Goal: Transaction & Acquisition: Purchase product/service

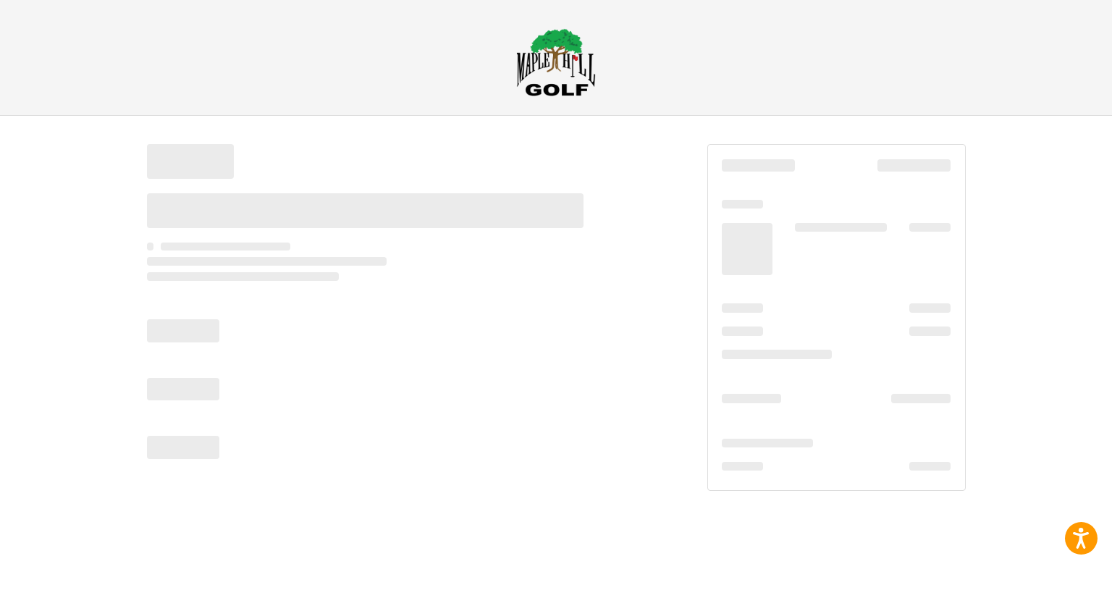
click at [374, 31] on h2 at bounding box center [555, 62] width 831 height 68
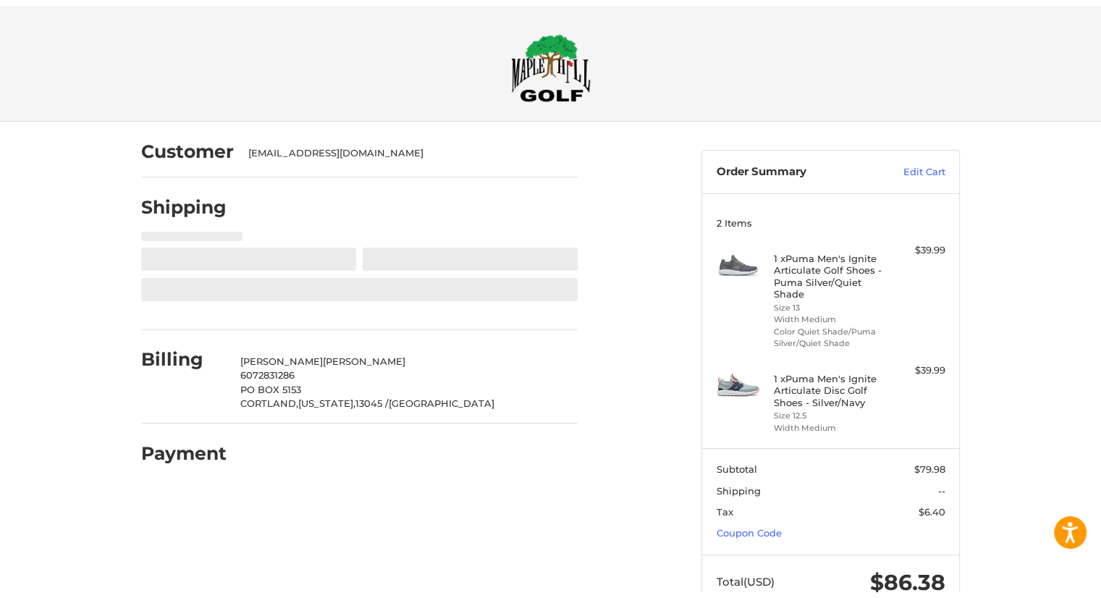
scroll to position [45, 0]
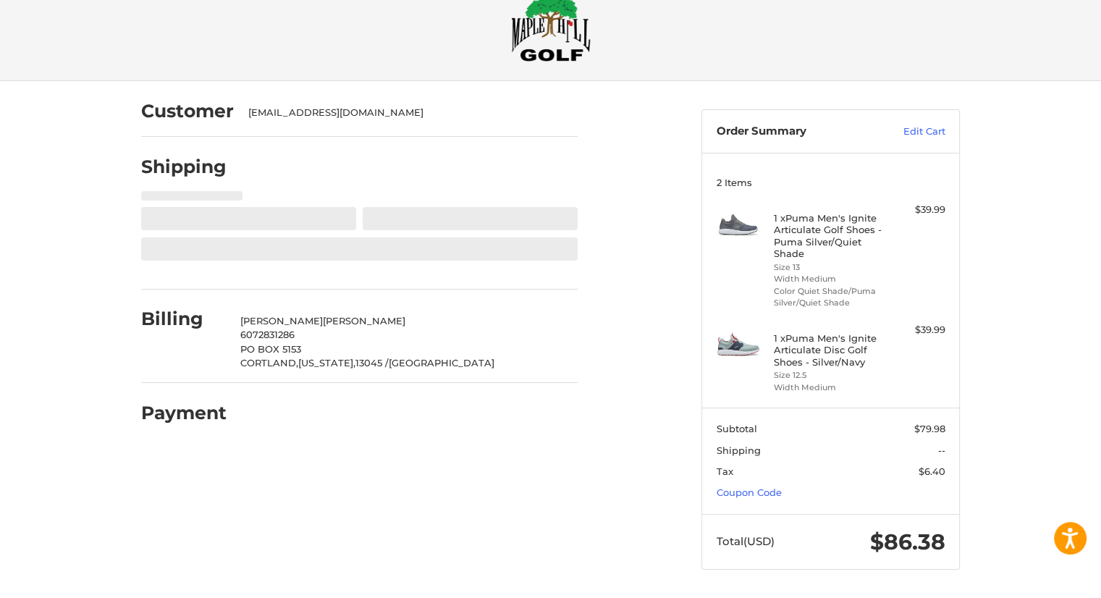
select select "**"
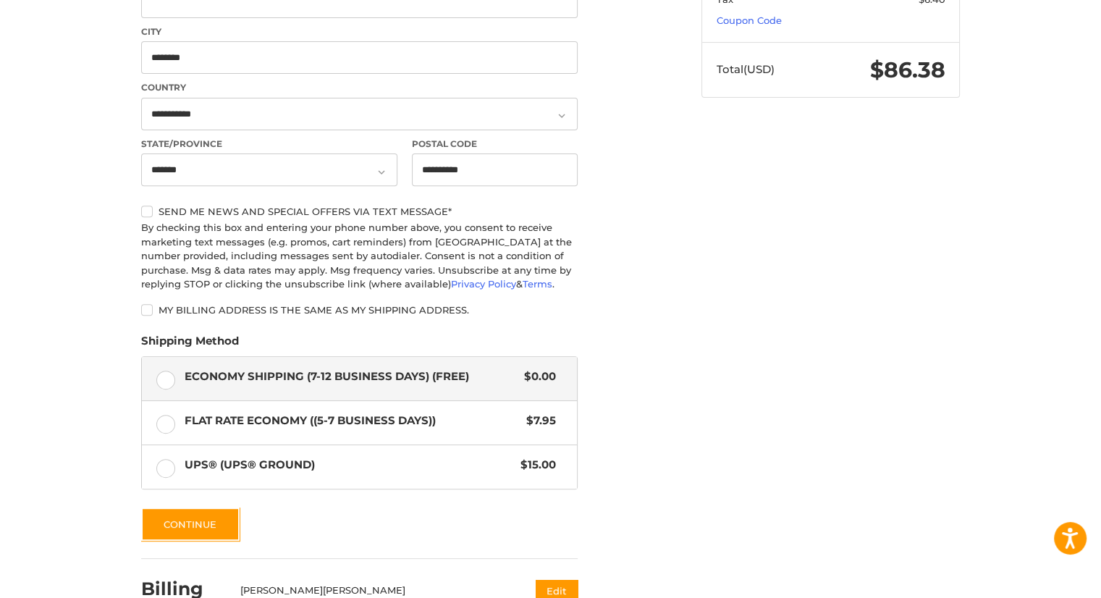
scroll to position [630, 0]
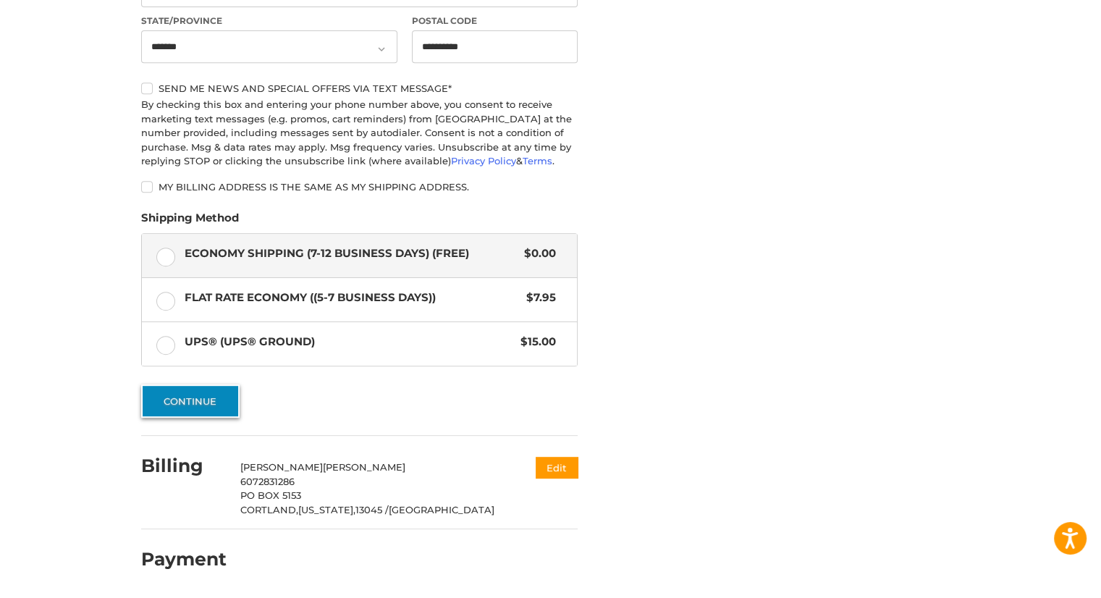
click at [170, 385] on button "Continue" at bounding box center [190, 400] width 98 height 33
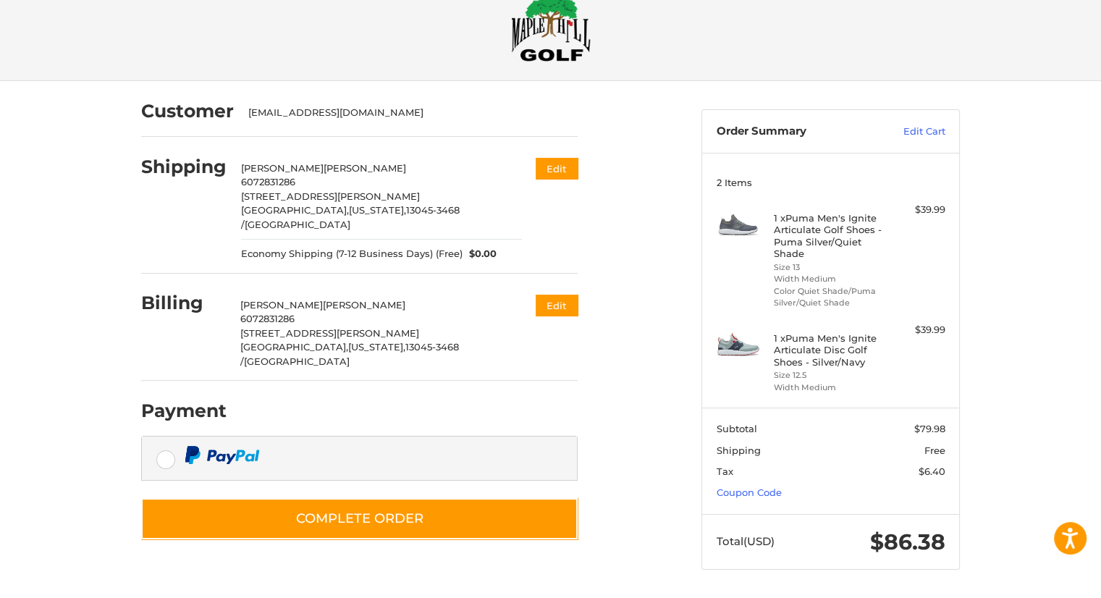
scroll to position [34, 0]
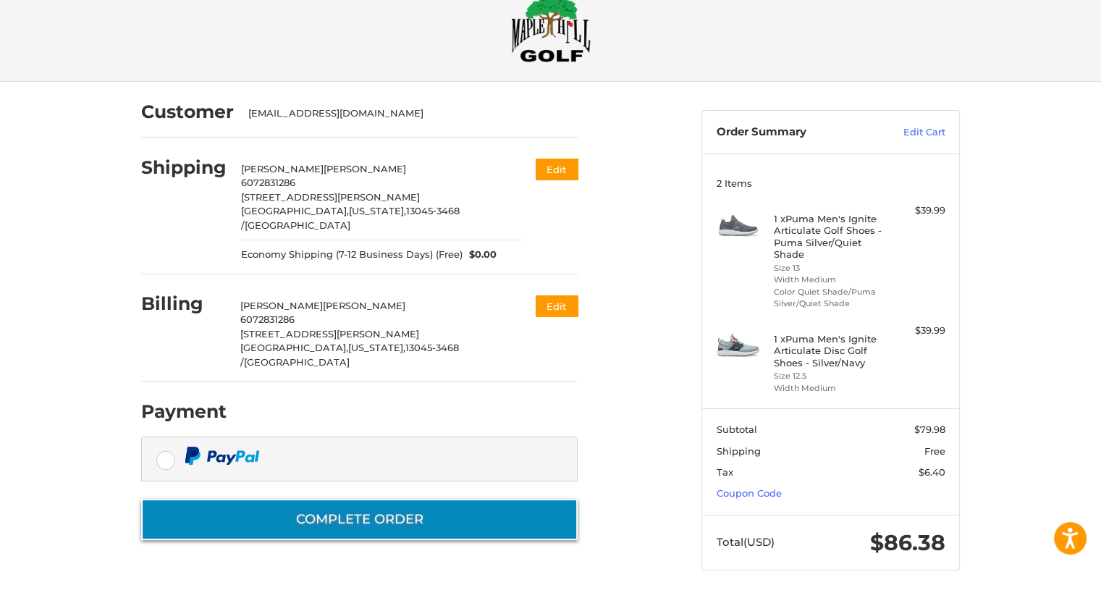
click at [367, 499] on button "Complete order" at bounding box center [359, 519] width 436 height 41
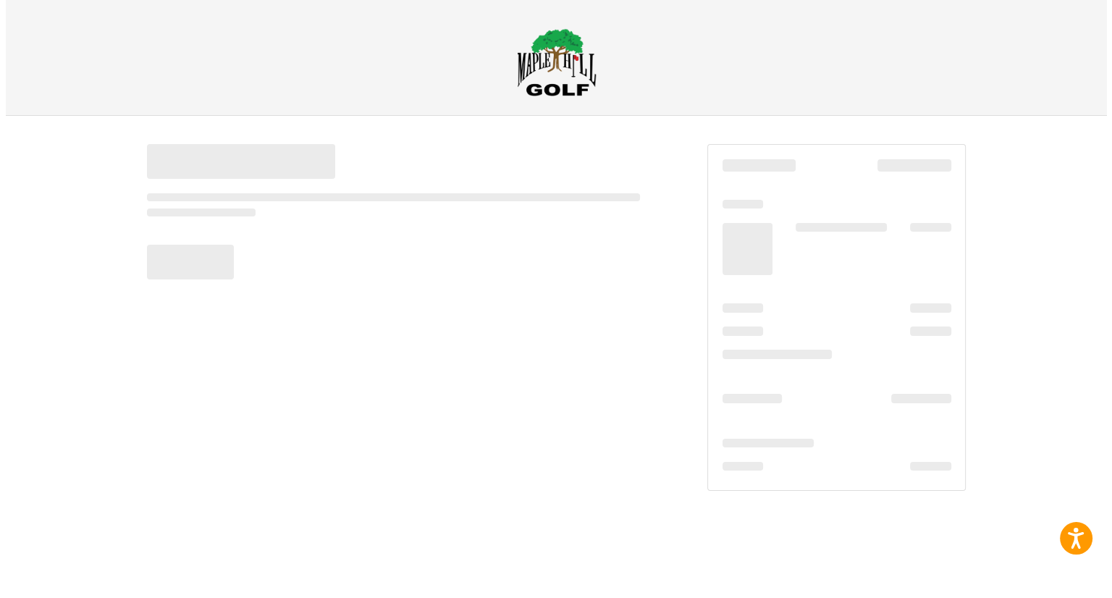
scroll to position [0, 0]
